Goal: Transaction & Acquisition: Purchase product/service

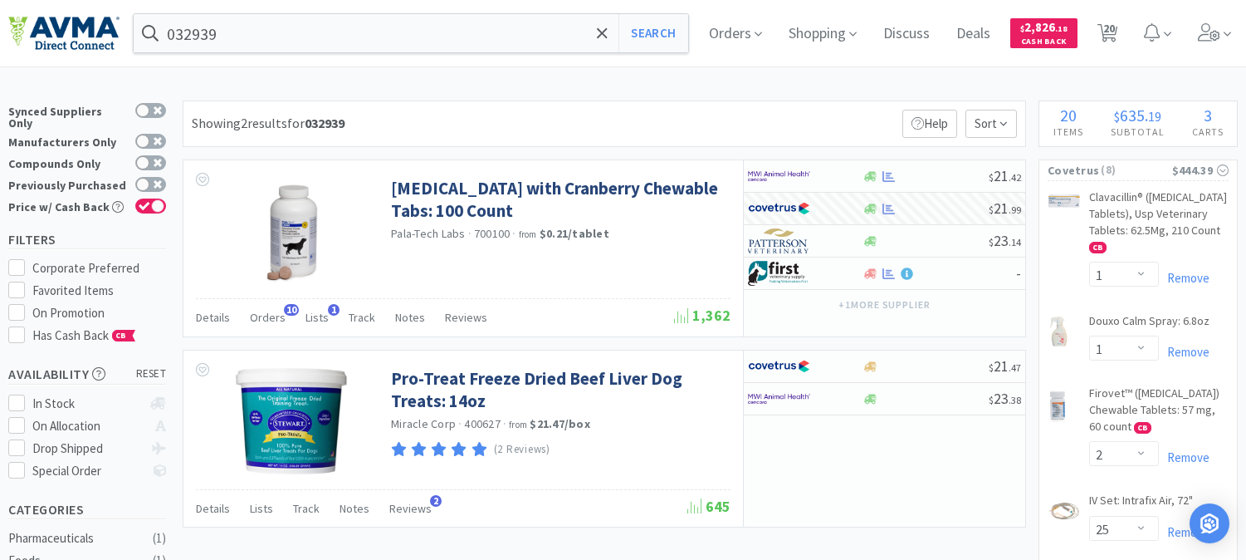
select select "1"
select select "2"
select select "25"
select select "1"
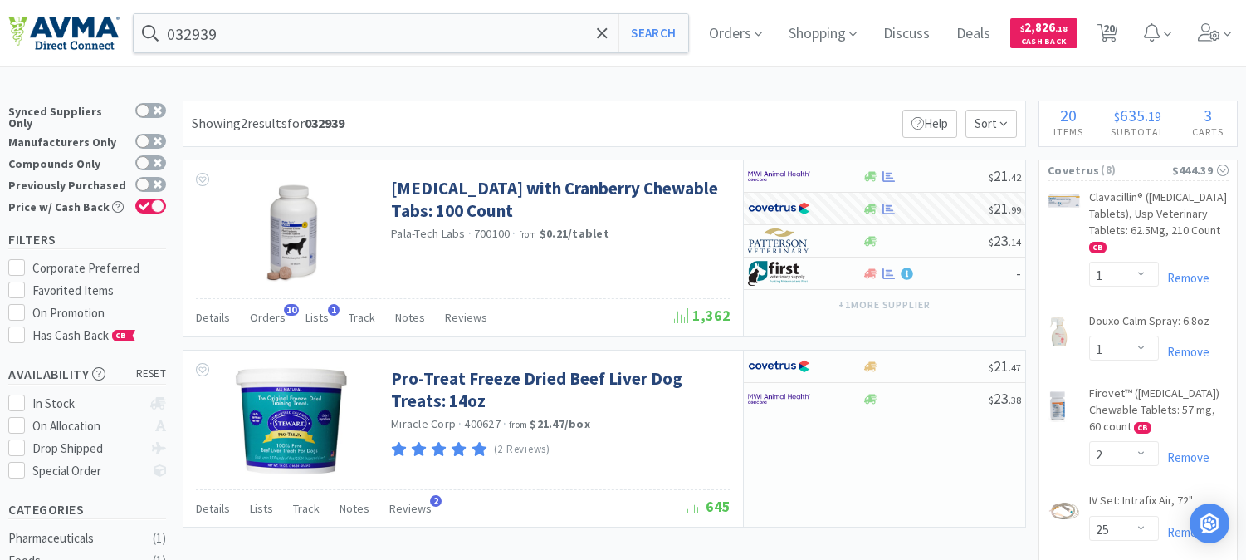
select select "6"
select select "2"
select select "1"
select select "2"
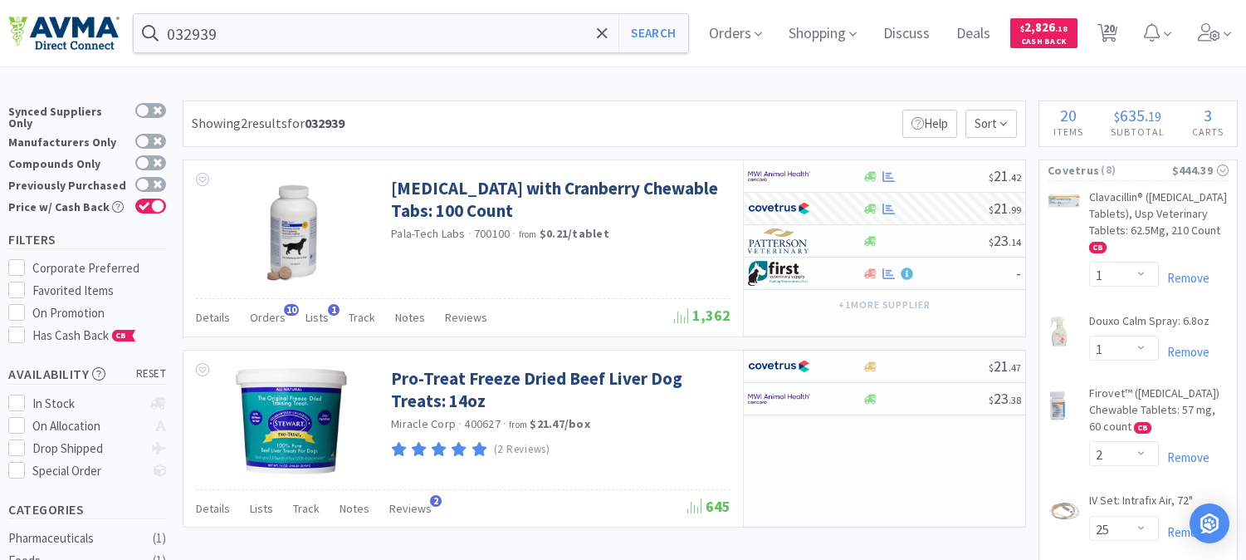
select select "1"
select select "2"
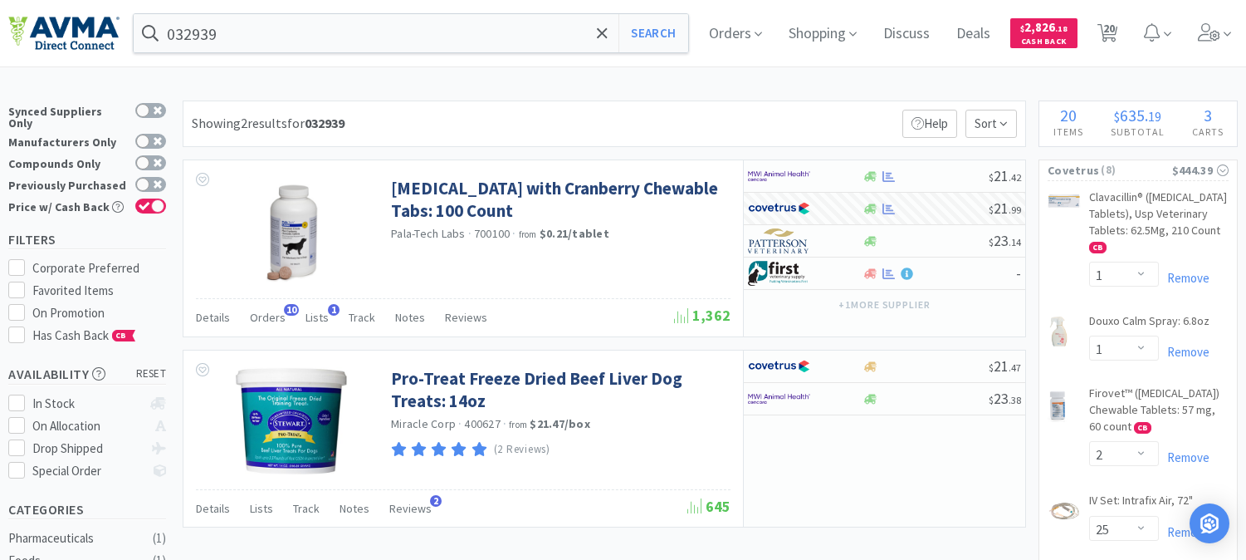
select select "1"
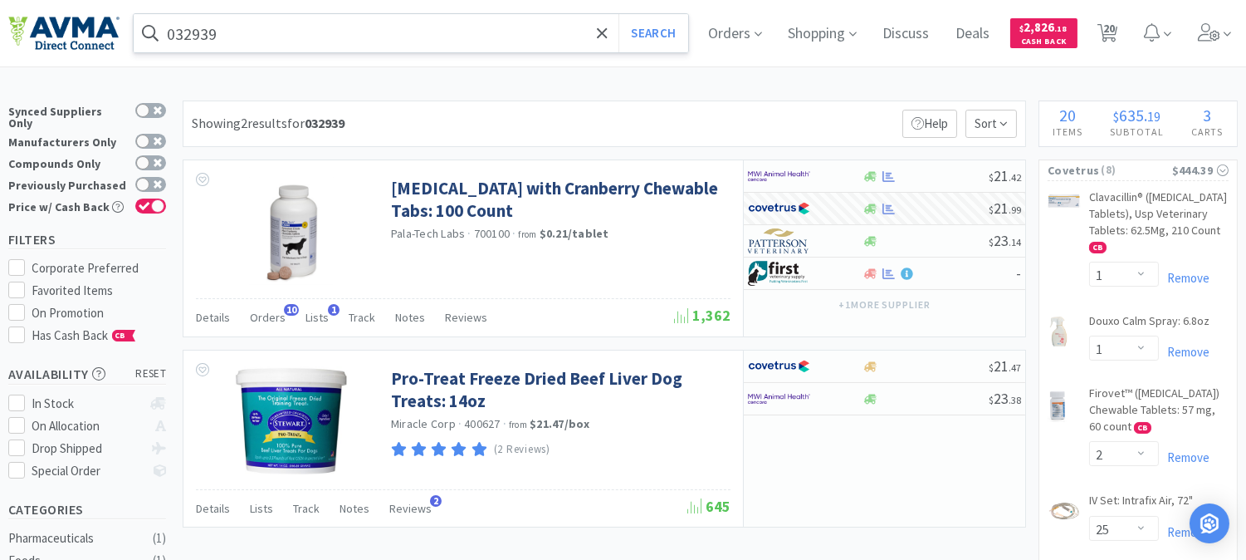
click at [227, 29] on input "032939" at bounding box center [411, 33] width 555 height 38
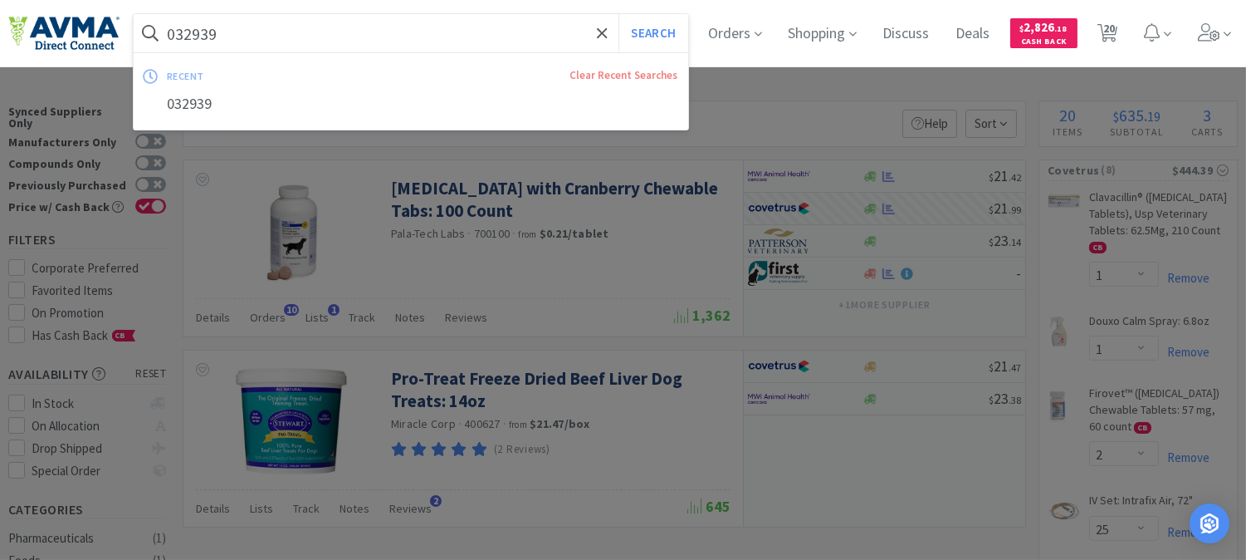
paste input "OPX4292"
type input "OPX4292"
click at [681, 36] on button "Search" at bounding box center [653, 33] width 69 height 38
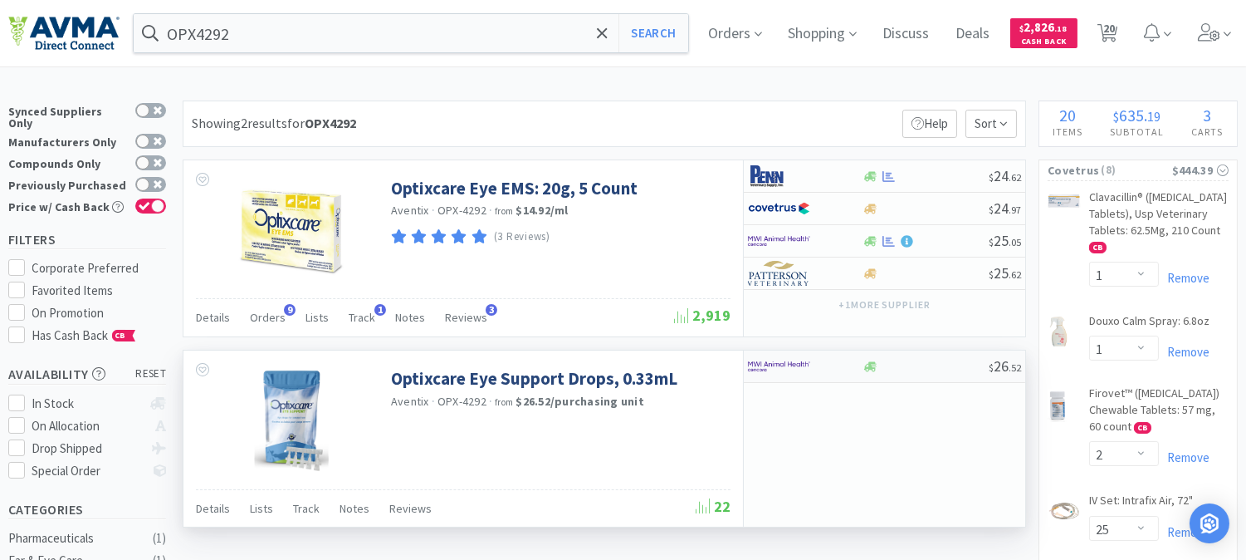
click at [779, 368] on img at bounding box center [779, 366] width 62 height 25
select select "1"
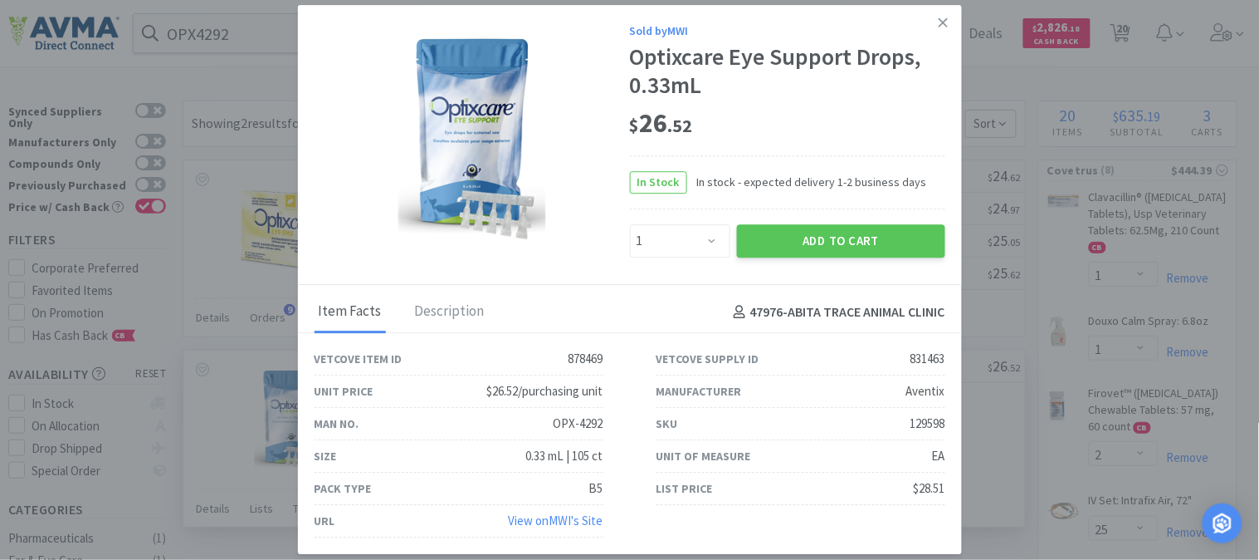
click at [927, 418] on div "129598" at bounding box center [928, 424] width 35 height 20
copy div "129598"
click at [848, 145] on div "$ 26 . 52" at bounding box center [787, 128] width 315 height 56
click at [944, 21] on icon at bounding box center [943, 22] width 9 height 15
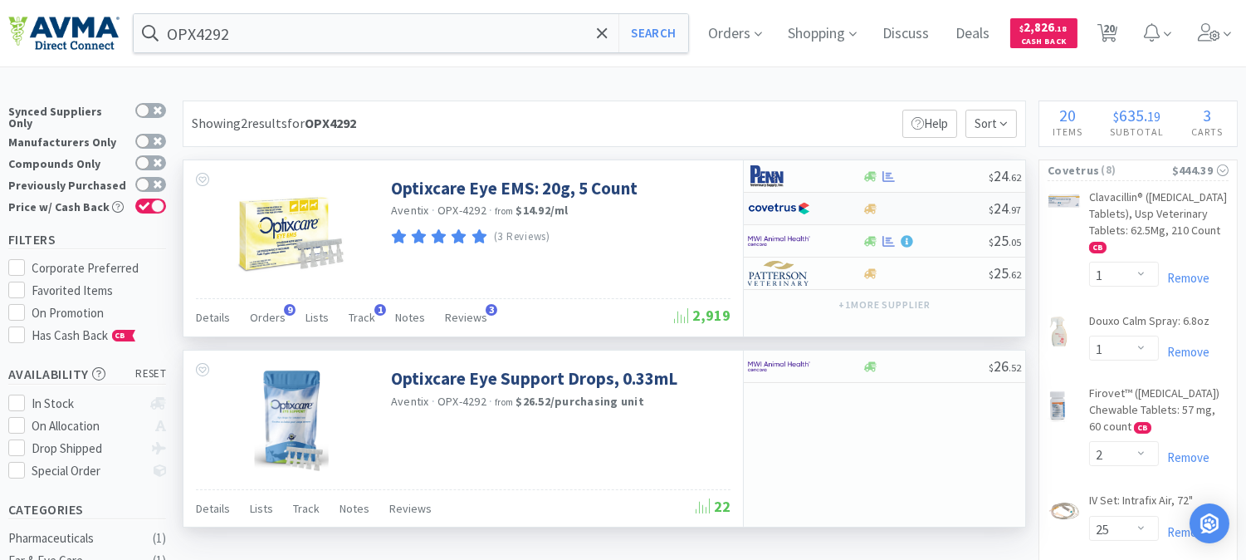
click at [781, 209] on img at bounding box center [779, 208] width 62 height 25
select select "1"
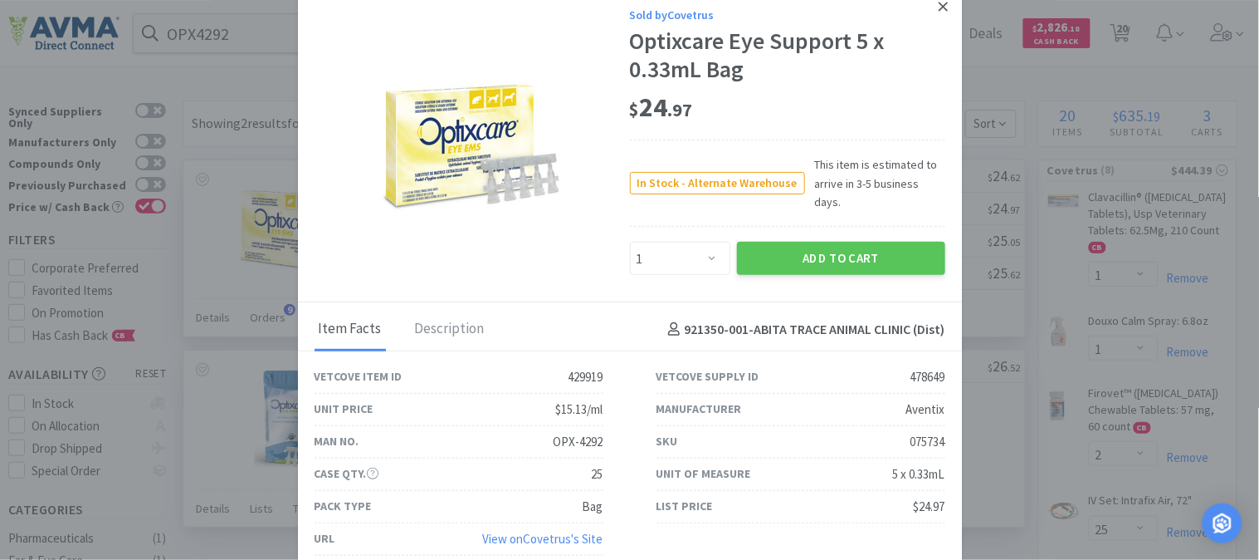
click at [949, 11] on link at bounding box center [943, 7] width 29 height 36
